Goal: Task Accomplishment & Management: Manage account settings

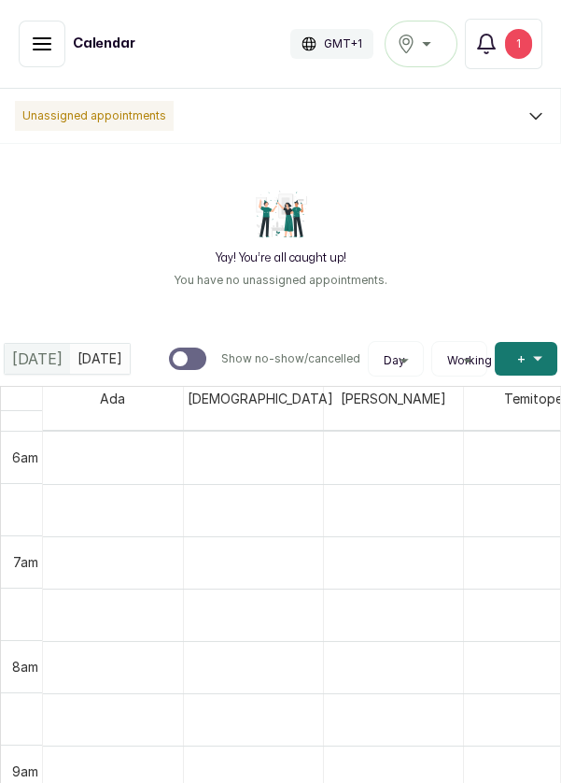
scroll to position [628, 0]
click at [58, 42] on button "Show no-show/cancelled" at bounding box center [42, 44] width 47 height 47
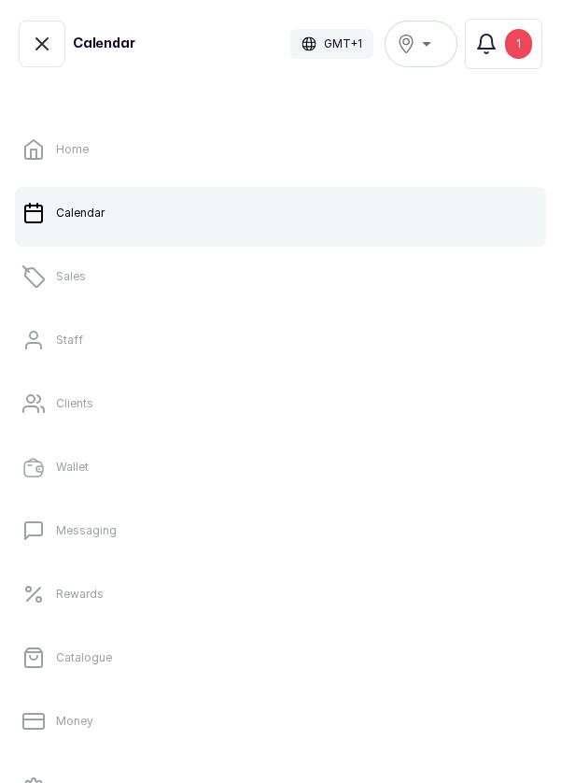
click at [121, 291] on link "Sales" at bounding box center [280, 276] width 531 height 52
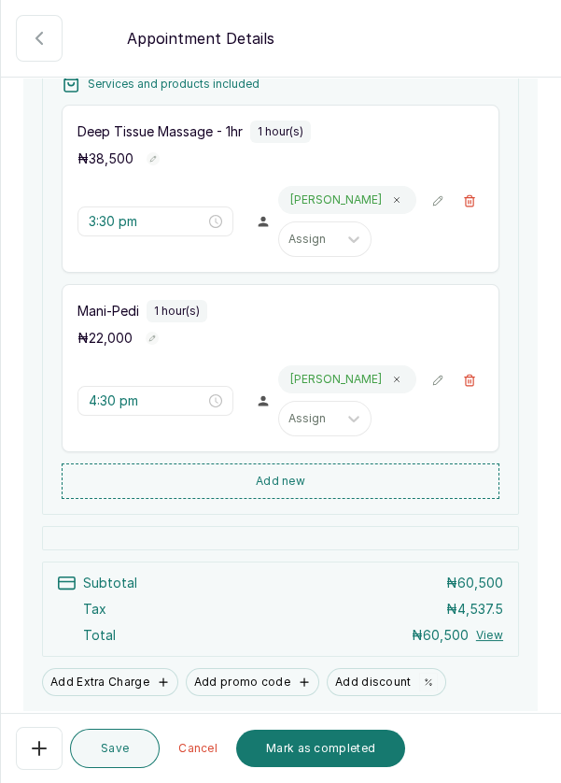
scroll to position [436, 0]
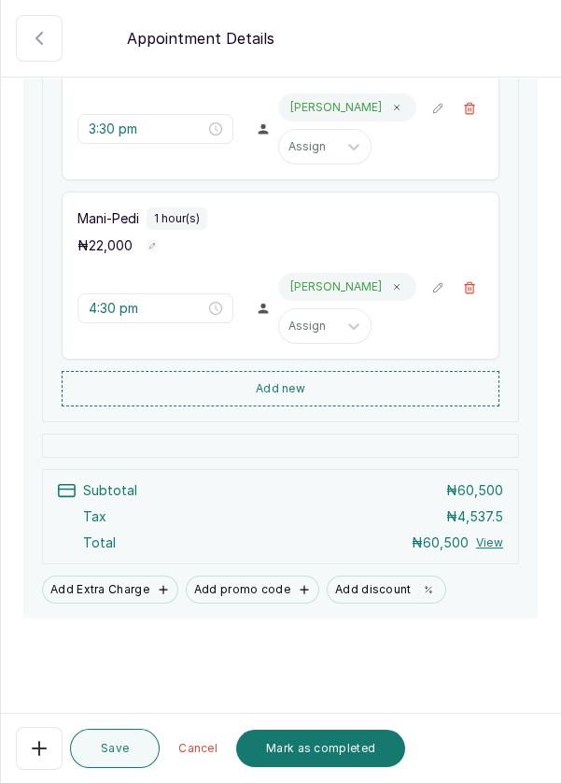
click at [327, 751] on button "Mark as completed" at bounding box center [320, 747] width 169 height 37
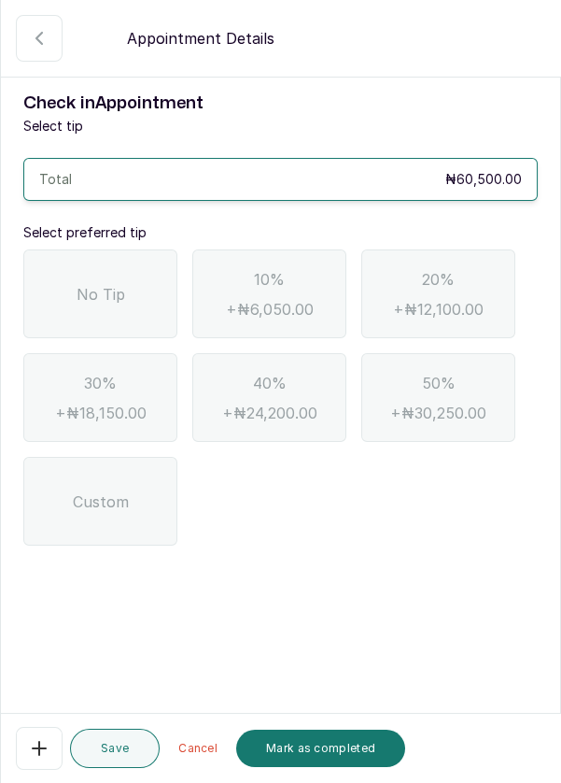
scroll to position [0, 0]
click at [112, 278] on div "No Tip" at bounding box center [100, 293] width 154 height 89
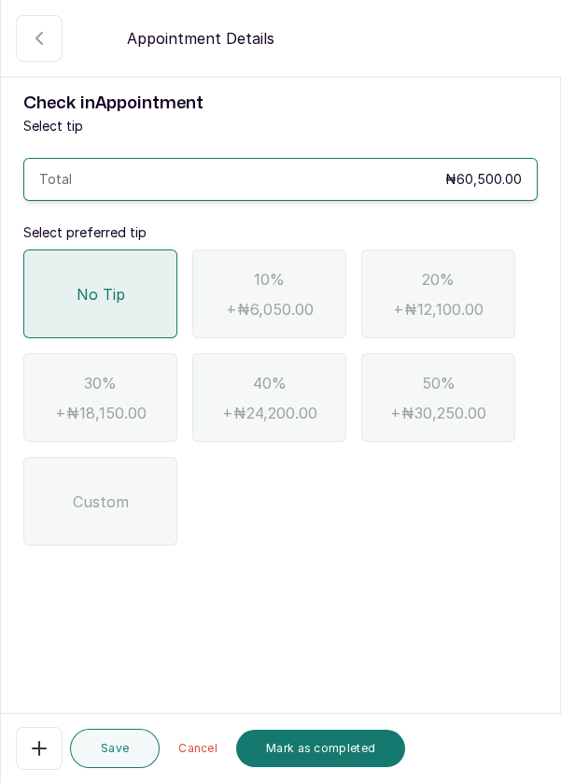
click at [338, 740] on button "Mark as completed" at bounding box center [320, 747] width 169 height 37
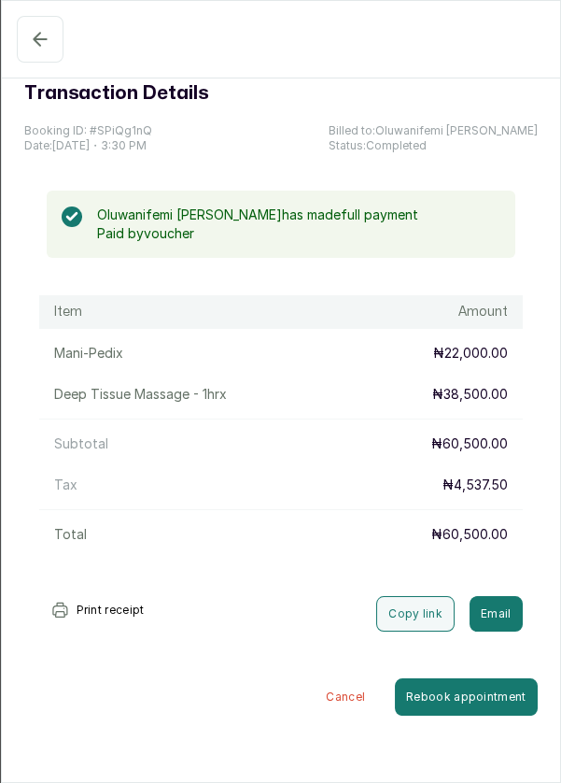
click at [41, 55] on button "Completed" at bounding box center [40, 39] width 47 height 47
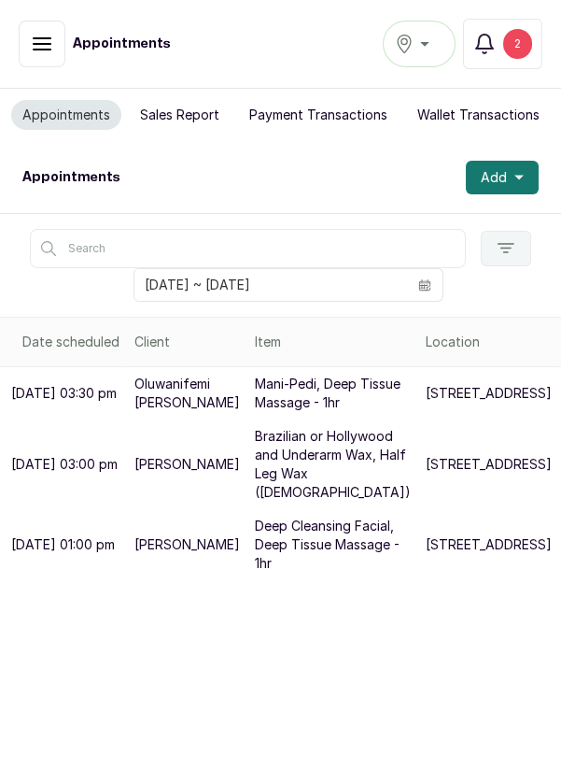
click at [176, 138] on div "Appointments Sales Report Payment Transactions Wallet Transactions" at bounding box center [280, 115] width 561 height 53
click at [189, 123] on button "Sales Report" at bounding box center [180, 115] width 102 height 30
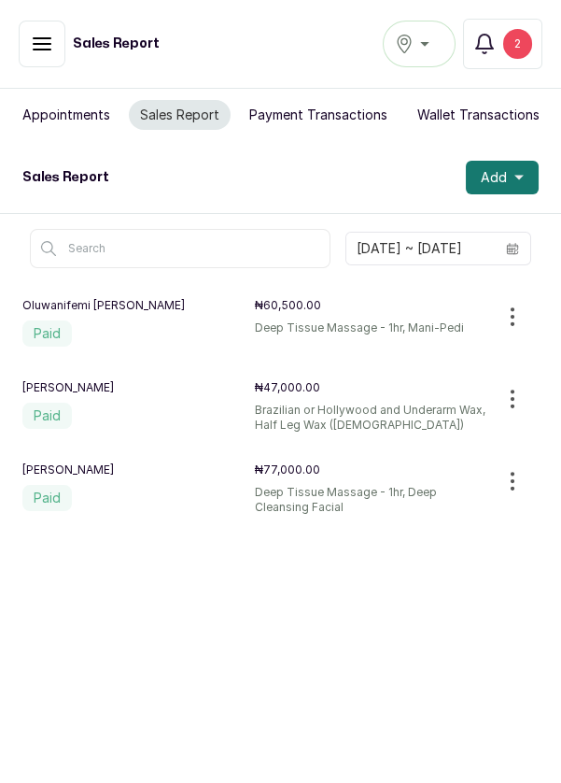
click at [516, 39] on div "2" at bounding box center [517, 44] width 29 height 30
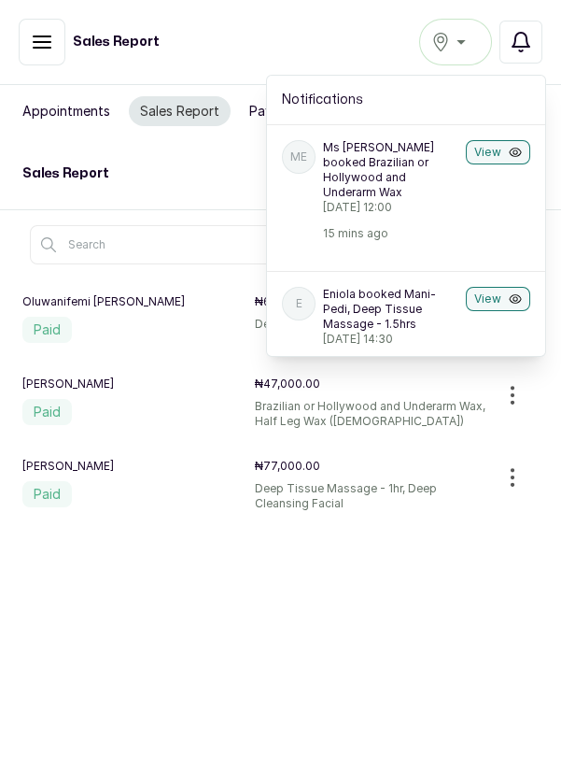
click at [430, 178] on p "Ms Ene booked Brazilian or Hollywood and Underarm Wax" at bounding box center [390, 170] width 135 height 60
click at [28, 62] on button "Paid" at bounding box center [42, 42] width 47 height 47
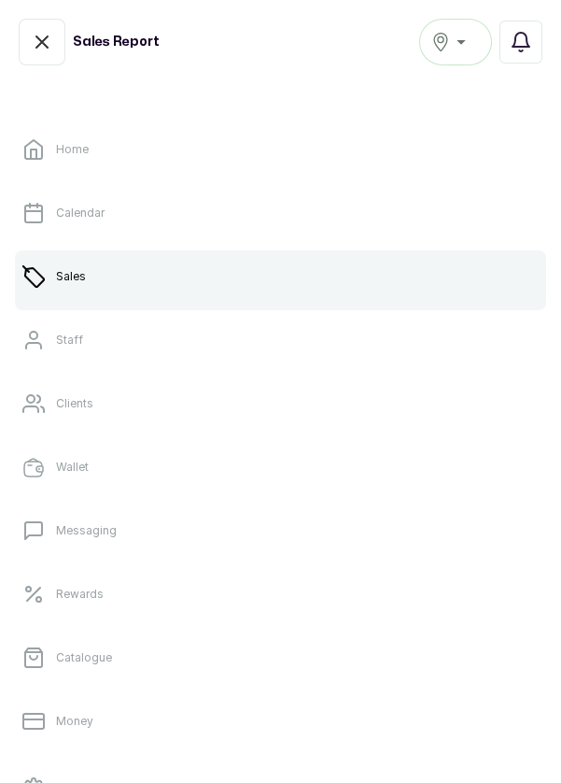
click at [146, 225] on link "Calendar" at bounding box center [280, 213] width 531 height 52
